Goal: Find specific page/section: Find specific page/section

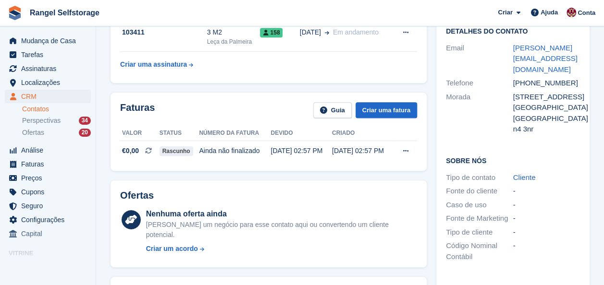
scroll to position [288, 0]
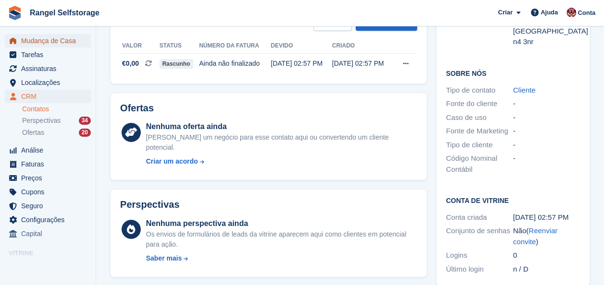
click at [40, 36] on span "Mudança de Casa" at bounding box center [50, 40] width 58 height 13
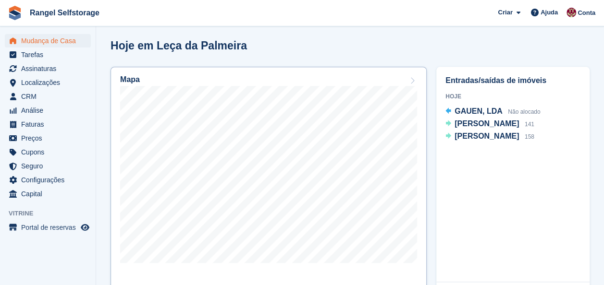
scroll to position [336, 0]
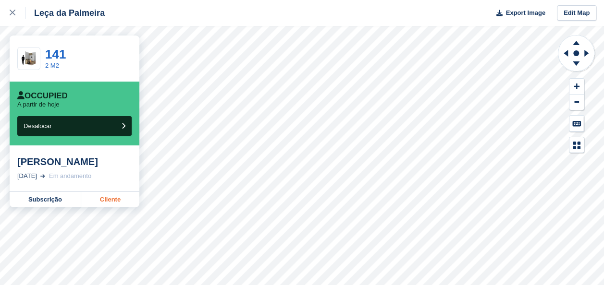
click at [111, 207] on link "Cliente" at bounding box center [110, 199] width 58 height 15
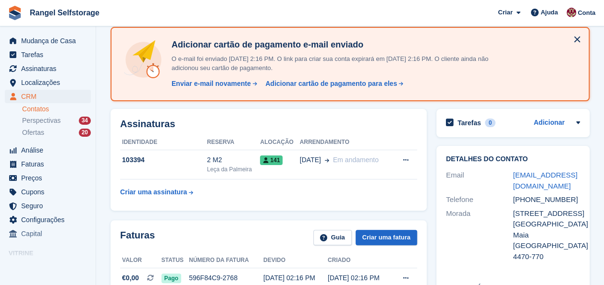
scroll to position [48, 0]
